Goal: Task Accomplishment & Management: Manage account settings

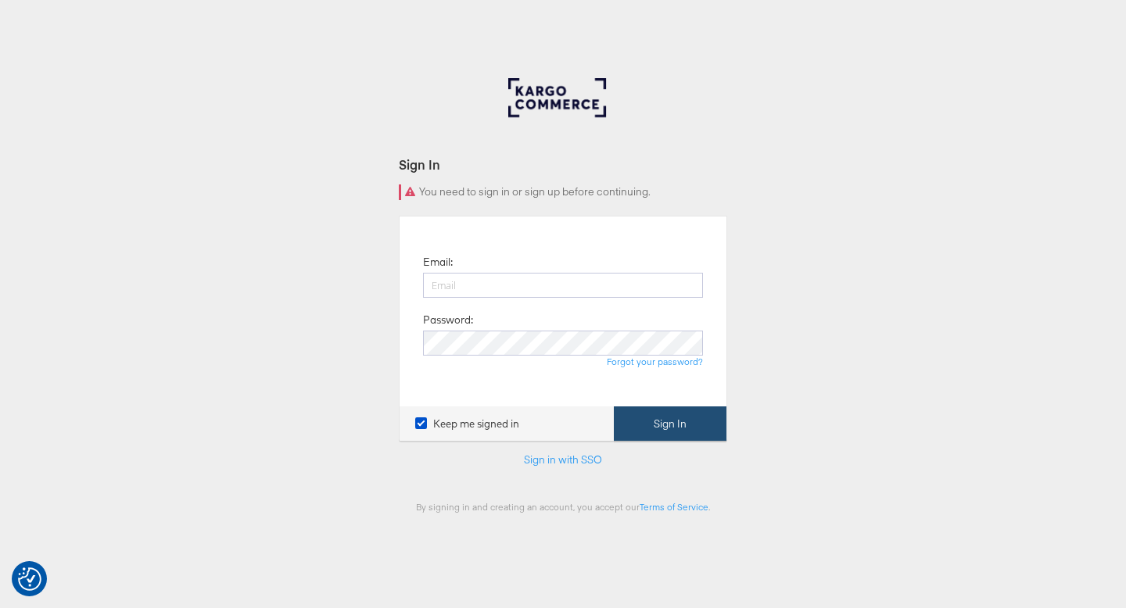
type input "[PERSON_NAME][EMAIL_ADDRESS][PERSON_NAME][DOMAIN_NAME]"
click at [650, 416] on button "Sign In" at bounding box center [670, 424] width 113 height 35
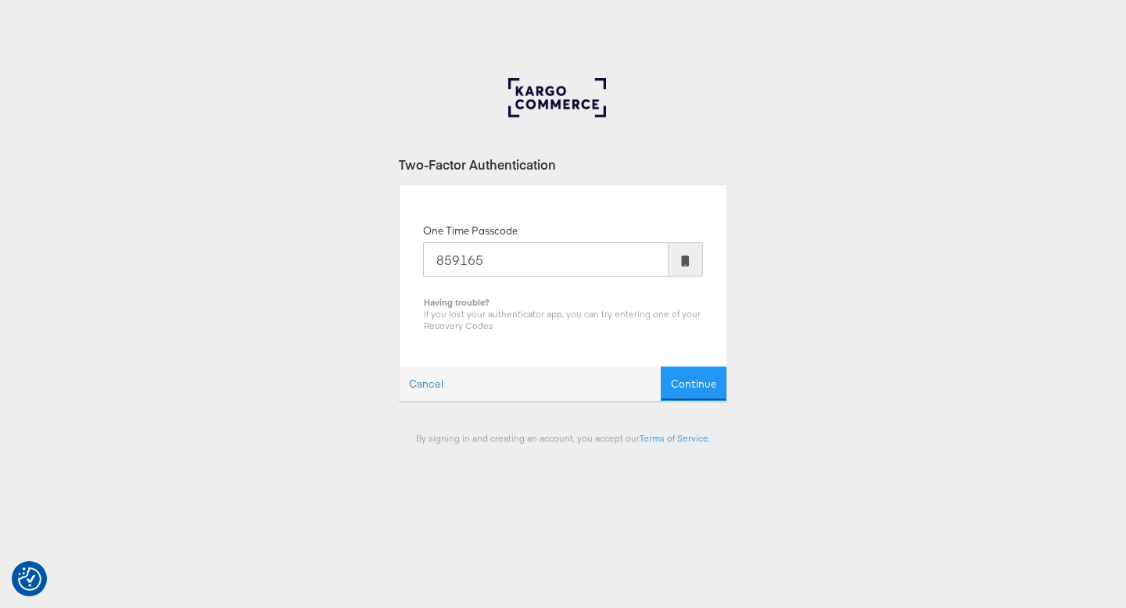
type input "859165"
click at [661, 367] on button "Continue" at bounding box center [694, 384] width 66 height 35
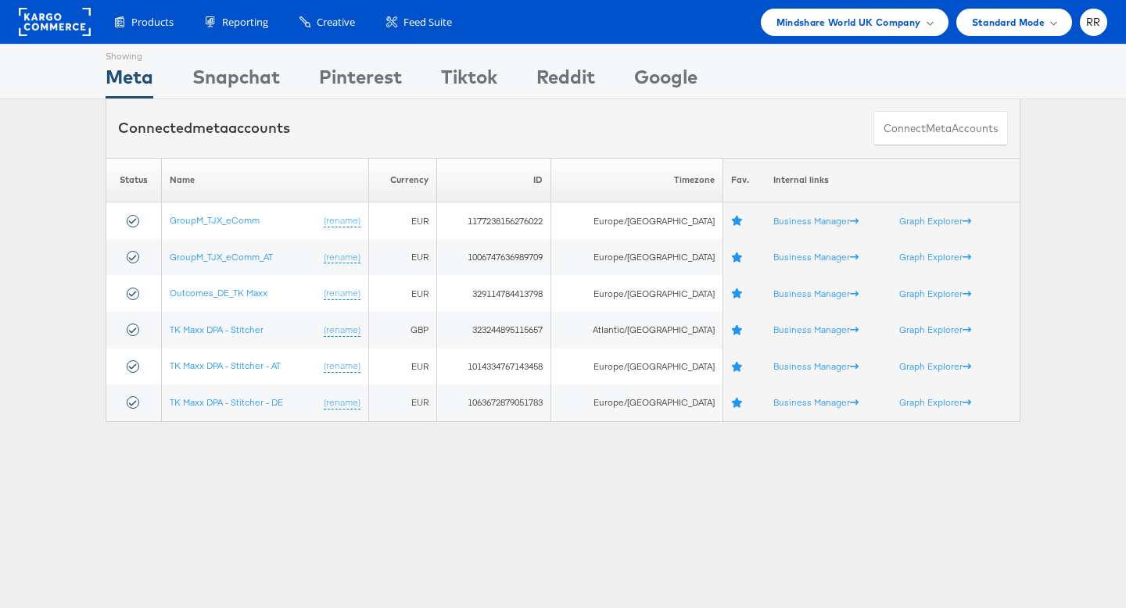
click at [63, 23] on rect at bounding box center [55, 22] width 72 height 28
